Goal: Information Seeking & Learning: Learn about a topic

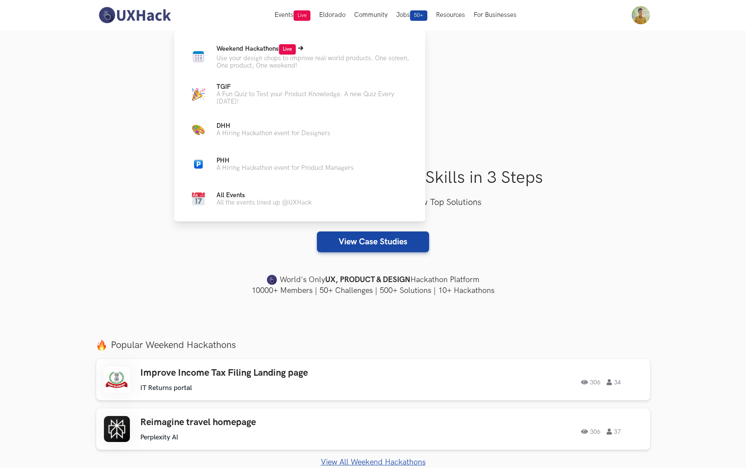
click at [282, 55] on p "Use your design chops to improve real world products. One screen, One product, …" at bounding box center [314, 62] width 195 height 15
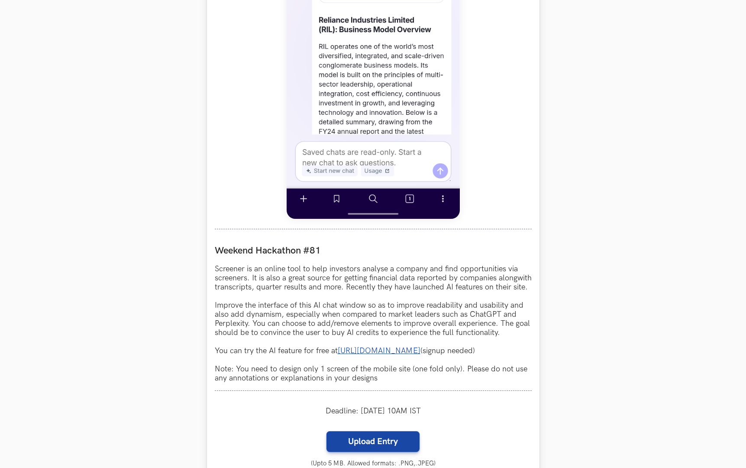
scroll to position [561, 0]
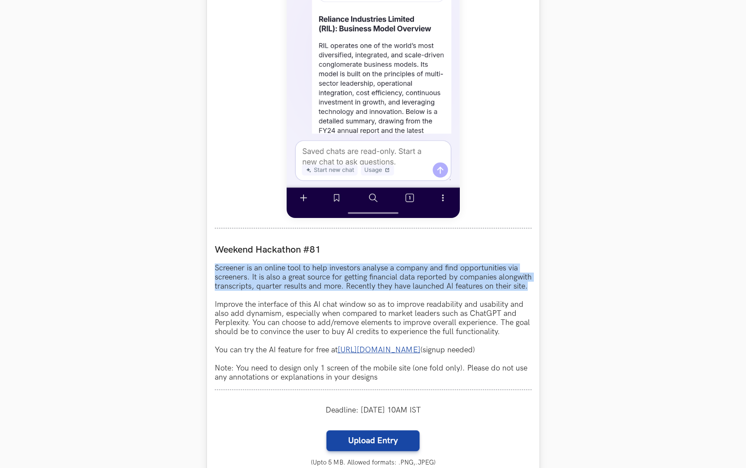
drag, startPoint x: 216, startPoint y: 269, endPoint x: 250, endPoint y: 296, distance: 43.8
click at [250, 296] on p "Screener is an online tool to help investors analyse a company and find opportu…" at bounding box center [373, 322] width 317 height 118
click at [302, 327] on p "Screener is an online tool to help investors analyse a company and find opportu…" at bounding box center [373, 322] width 317 height 118
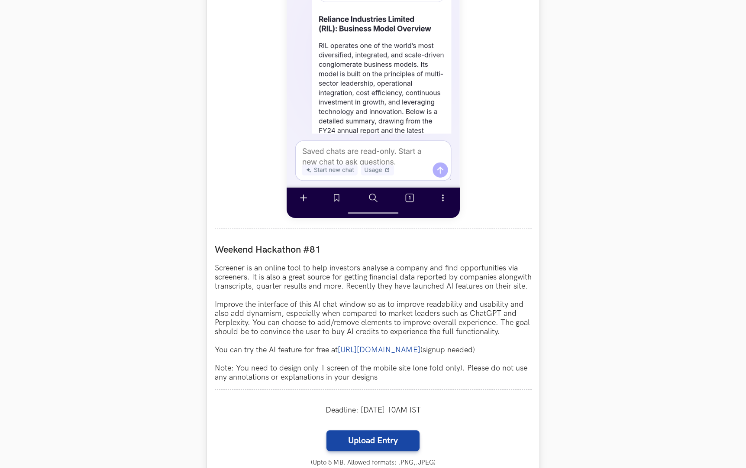
click at [302, 327] on p "Screener is an online tool to help investors analyse a company and find opportu…" at bounding box center [373, 322] width 317 height 118
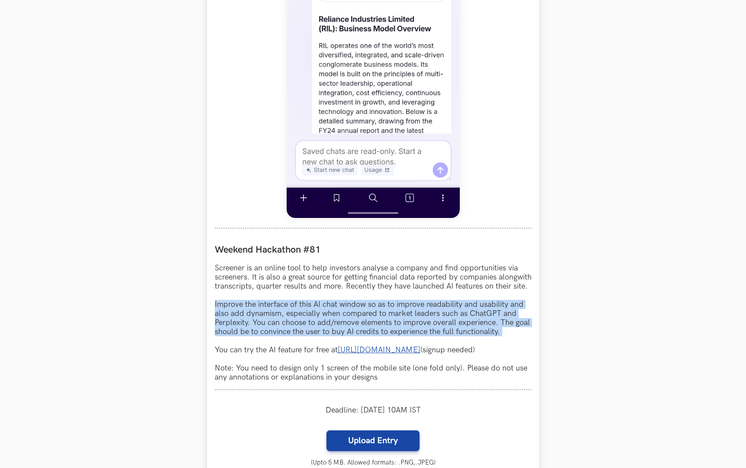
click at [302, 327] on p "Screener is an online tool to help investors analyse a company and find opportu…" at bounding box center [373, 322] width 317 height 118
click at [227, 271] on p "Screener is an online tool to help investors analyse a company and find opportu…" at bounding box center [373, 322] width 317 height 118
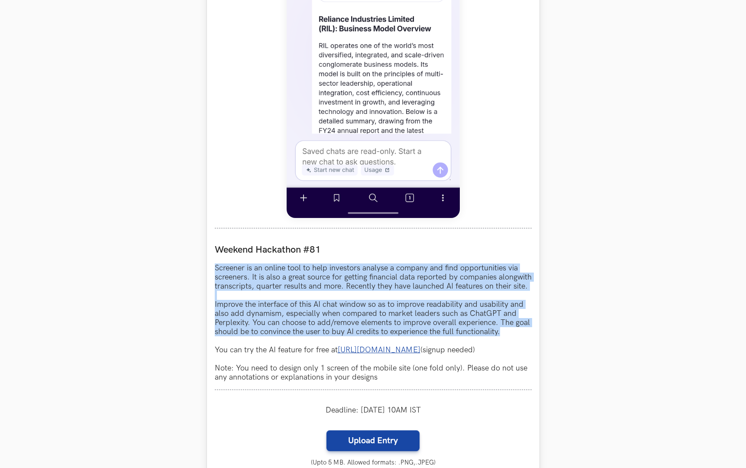
drag, startPoint x: 215, startPoint y: 268, endPoint x: 526, endPoint y: 336, distance: 318.5
click at [527, 337] on p "Screener is an online tool to help investors analyse a company and find opportu…" at bounding box center [373, 322] width 317 height 118
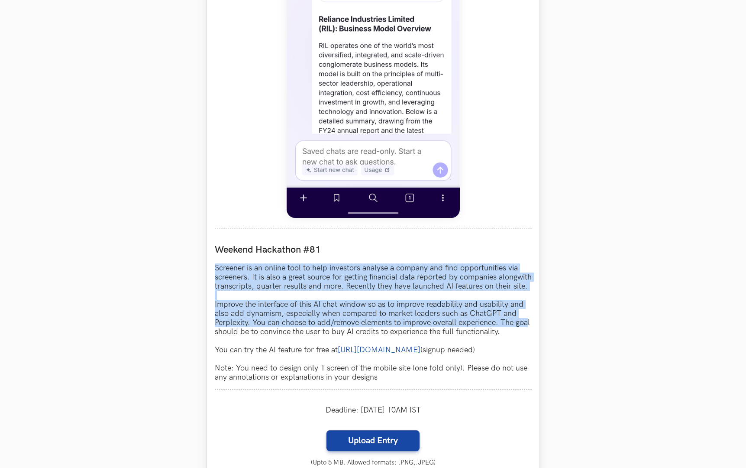
copy p "Screener is an online tool to help investors analyse a company and find opportu…"
click at [274, 358] on p "Screener is an online tool to help investors analyse a company and find opportu…" at bounding box center [373, 322] width 317 height 118
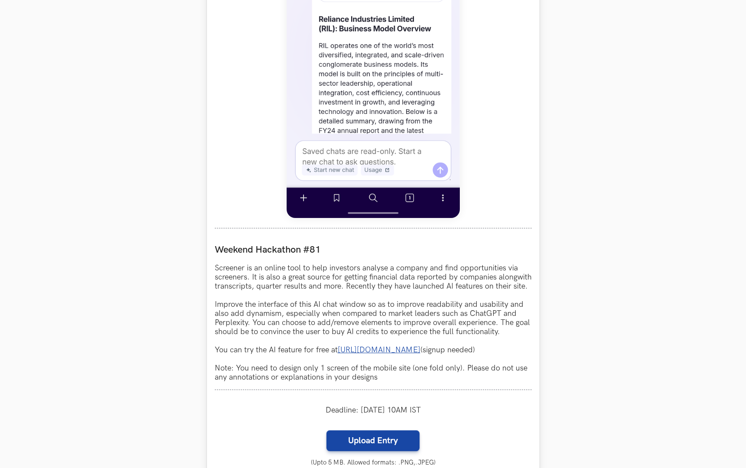
click at [274, 358] on p "Screener is an online tool to help investors analyse a company and find opportu…" at bounding box center [373, 322] width 317 height 118
click at [267, 323] on p "Screener is an online tool to help investors analyse a company and find opportu…" at bounding box center [373, 322] width 317 height 118
click at [267, 331] on p "Screener is an online tool to help investors analyse a company and find opportu…" at bounding box center [373, 322] width 317 height 118
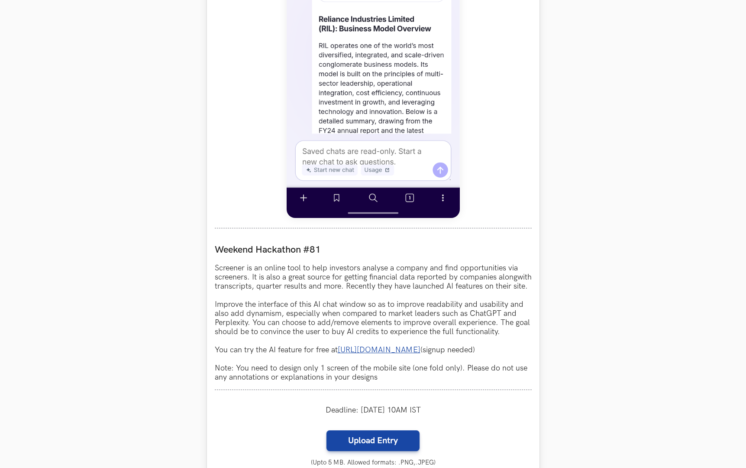
click at [267, 331] on p "Screener is an online tool to help investors analyse a company and find opportu…" at bounding box center [373, 322] width 317 height 118
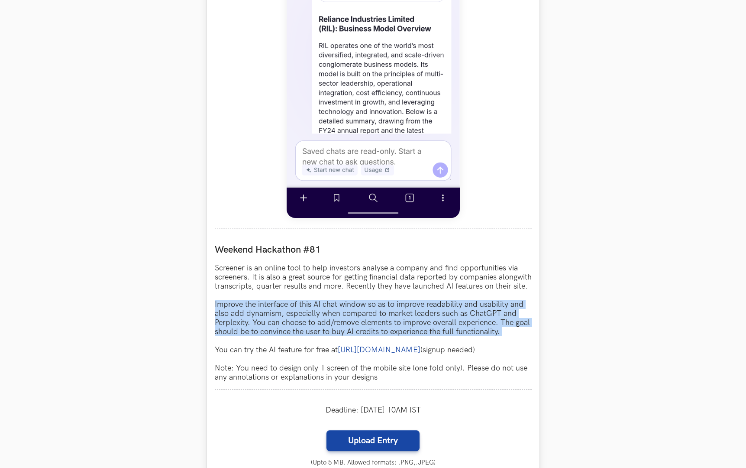
click at [267, 331] on p "Screener is an online tool to help investors analyse a company and find opportu…" at bounding box center [373, 322] width 317 height 118
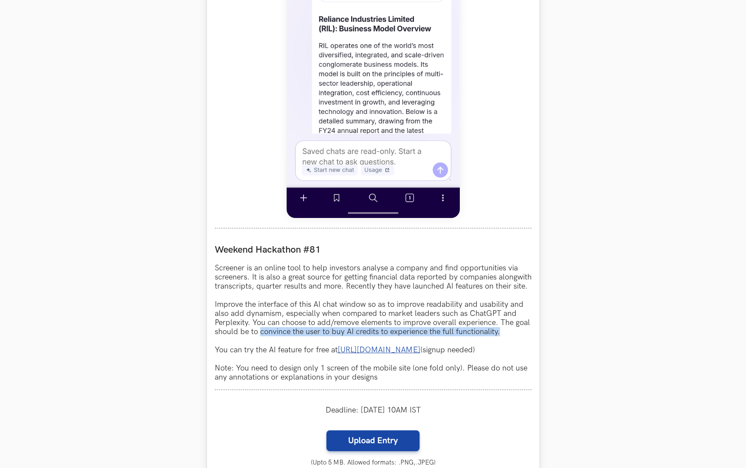
drag, startPoint x: 260, startPoint y: 342, endPoint x: 514, endPoint y: 345, distance: 253.9
click at [514, 345] on p "Screener is an online tool to help investors analyse a company and find opportu…" at bounding box center [373, 322] width 317 height 118
copy p "convince the user to buy AI credits to experience the full functionality."
